Goal: Answer question/provide support: Share knowledge or assist other users

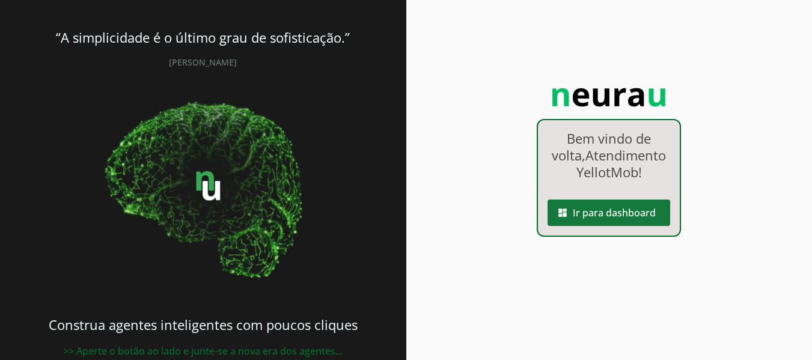
click at [589, 227] on span at bounding box center [609, 212] width 123 height 29
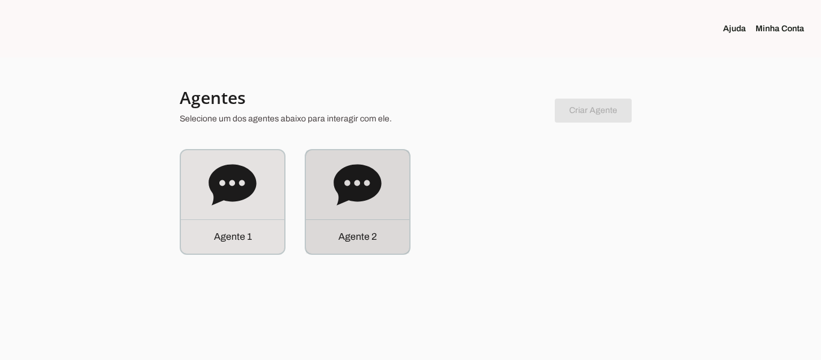
click at [372, 171] on icon at bounding box center [357, 184] width 47 height 41
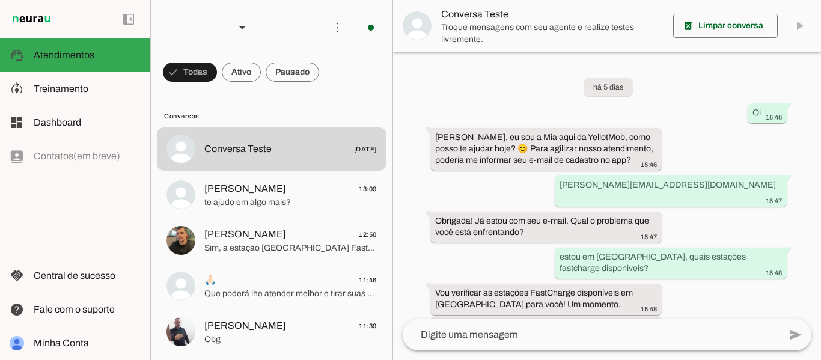
scroll to position [194, 0]
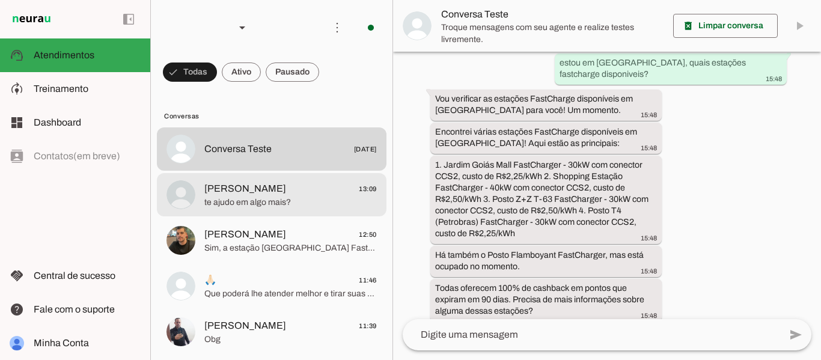
click at [276, 195] on span "[PERSON_NAME] 13:09" at bounding box center [290, 189] width 173 height 15
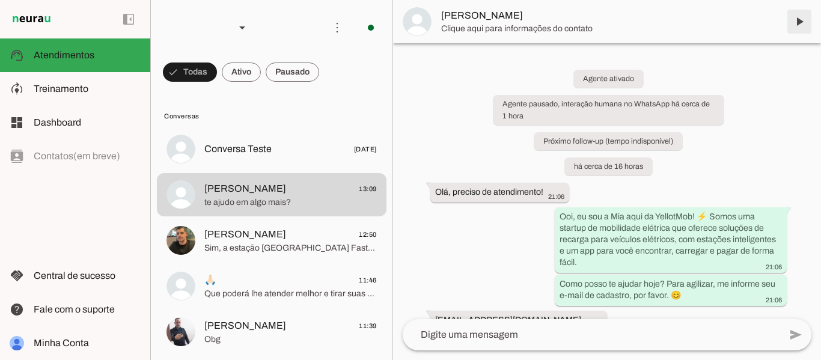
click at [797, 26] on span at bounding box center [799, 21] width 29 height 29
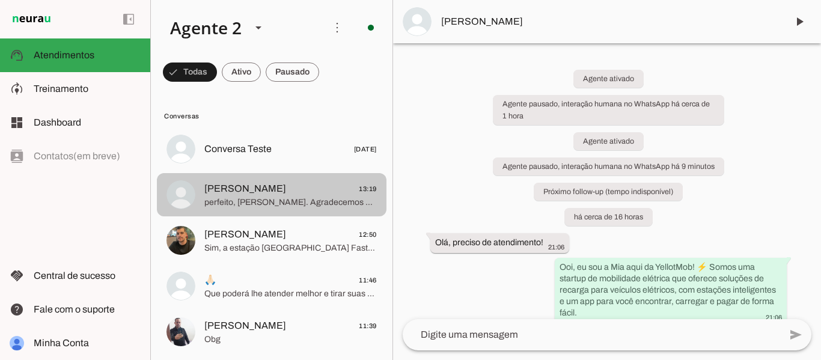
click at [260, 192] on span "[PERSON_NAME] 13:19" at bounding box center [290, 189] width 173 height 15
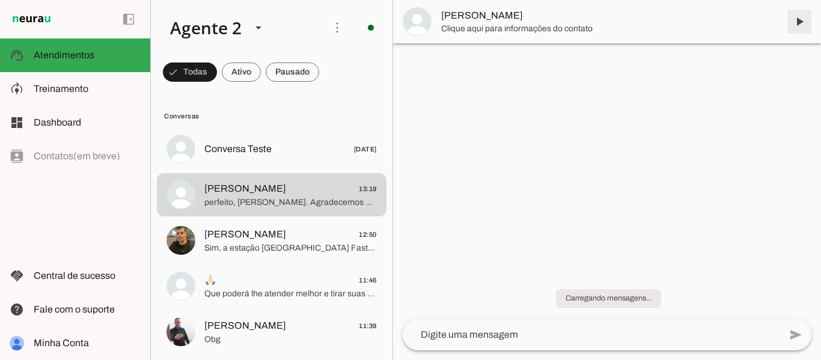
click at [798, 21] on span at bounding box center [799, 21] width 29 height 29
